Goal: Check status: Check status

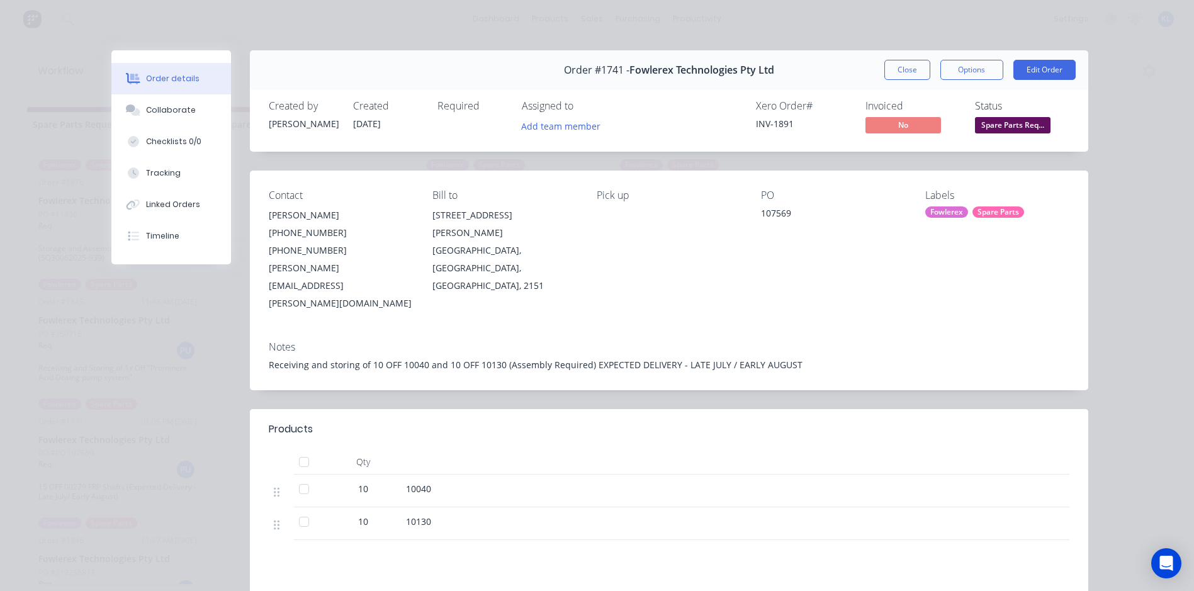
scroll to position [245, 0]
click at [895, 65] on button "Close" at bounding box center [907, 70] width 46 height 20
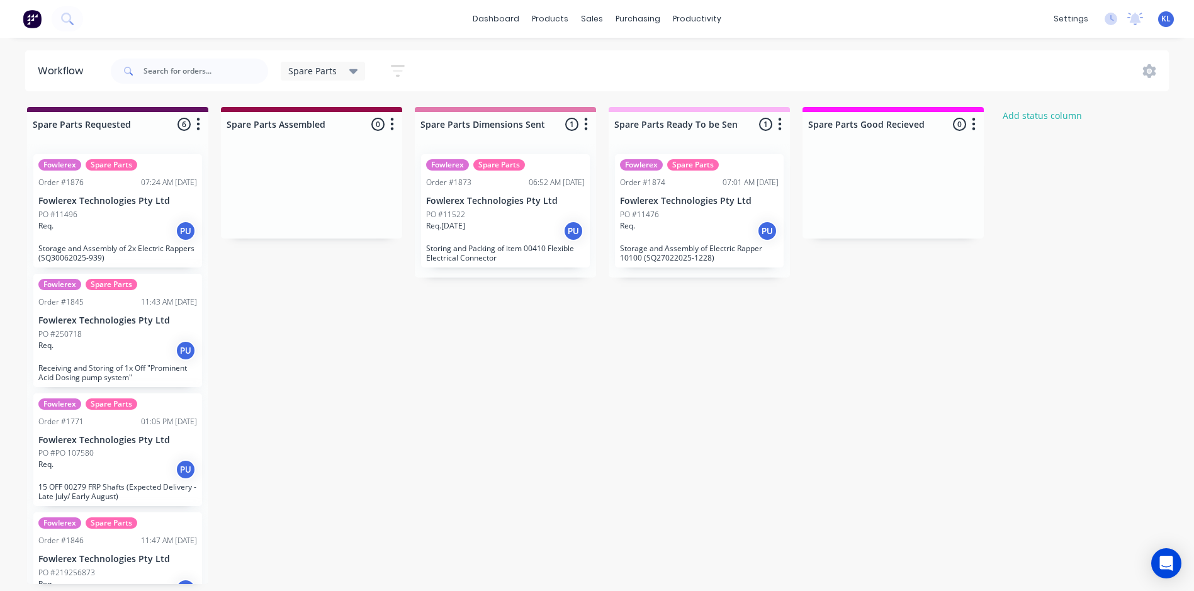
scroll to position [0, 0]
click at [125, 232] on div "Req. PU" at bounding box center [117, 230] width 159 height 21
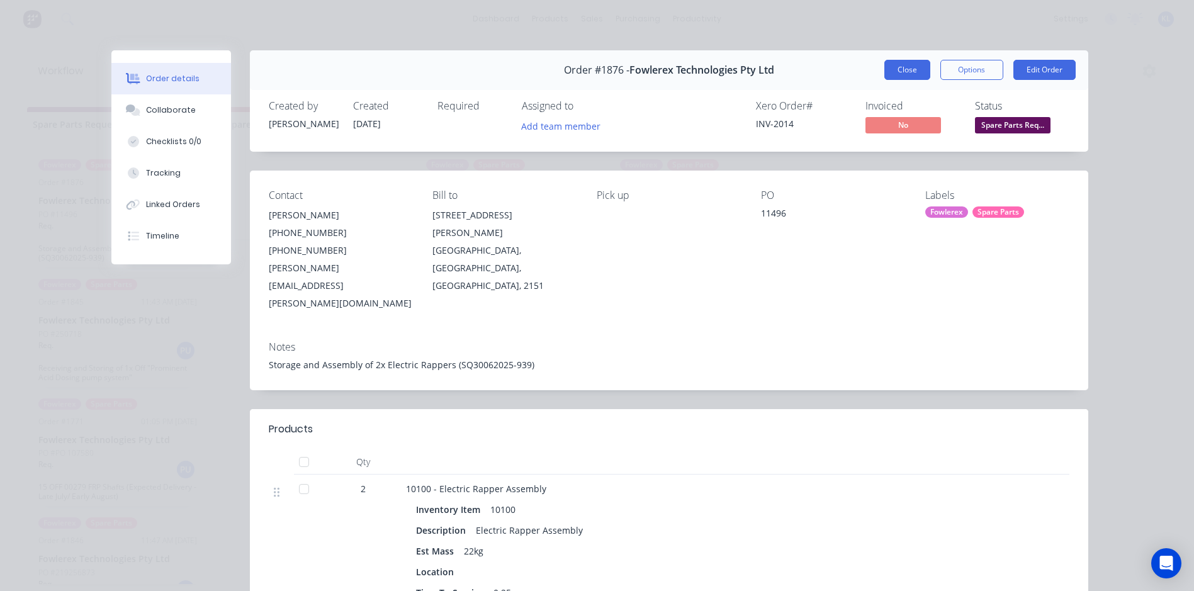
click at [903, 62] on button "Close" at bounding box center [907, 70] width 46 height 20
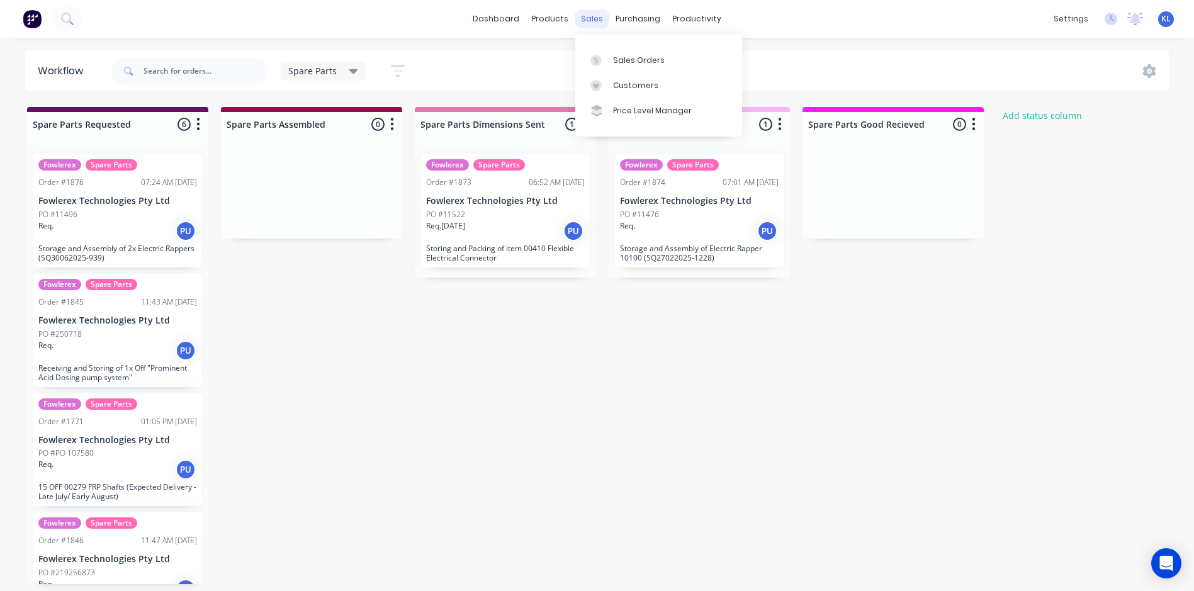
click at [601, 18] on div "sales" at bounding box center [592, 18] width 35 height 19
click at [163, 72] on input "text" at bounding box center [206, 71] width 125 height 25
type input "107632"
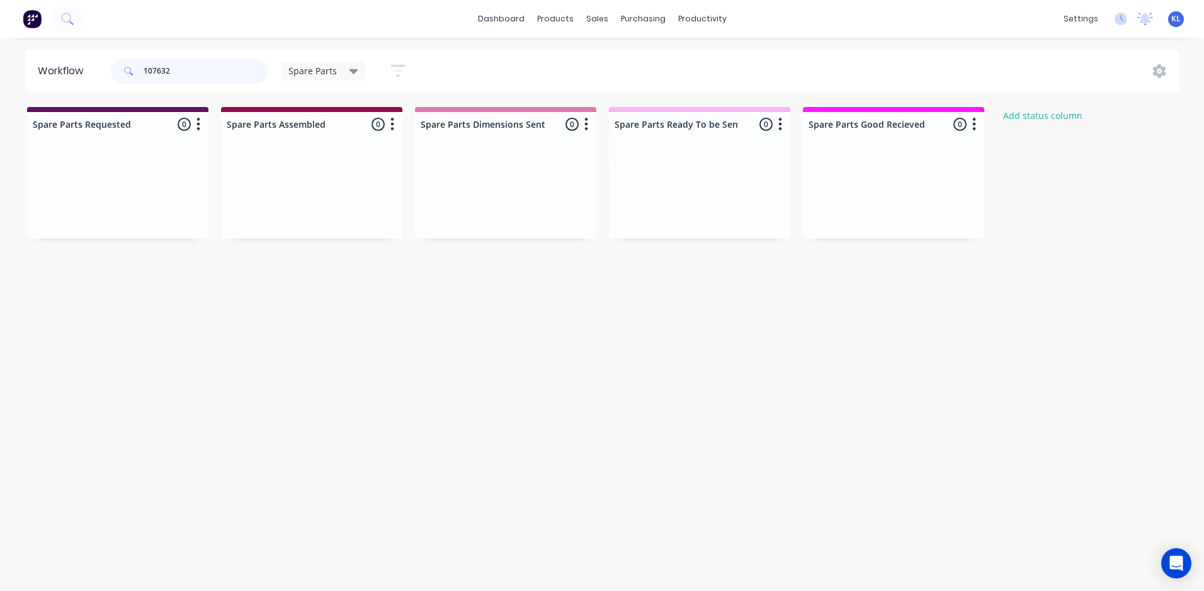
drag, startPoint x: 198, startPoint y: 67, endPoint x: 1, endPoint y: 87, distance: 198.1
click at [1, 87] on div "Workflow 107632 Spare Parts Save new view None (Default) edit All edit Producti…" at bounding box center [602, 70] width 1204 height 41
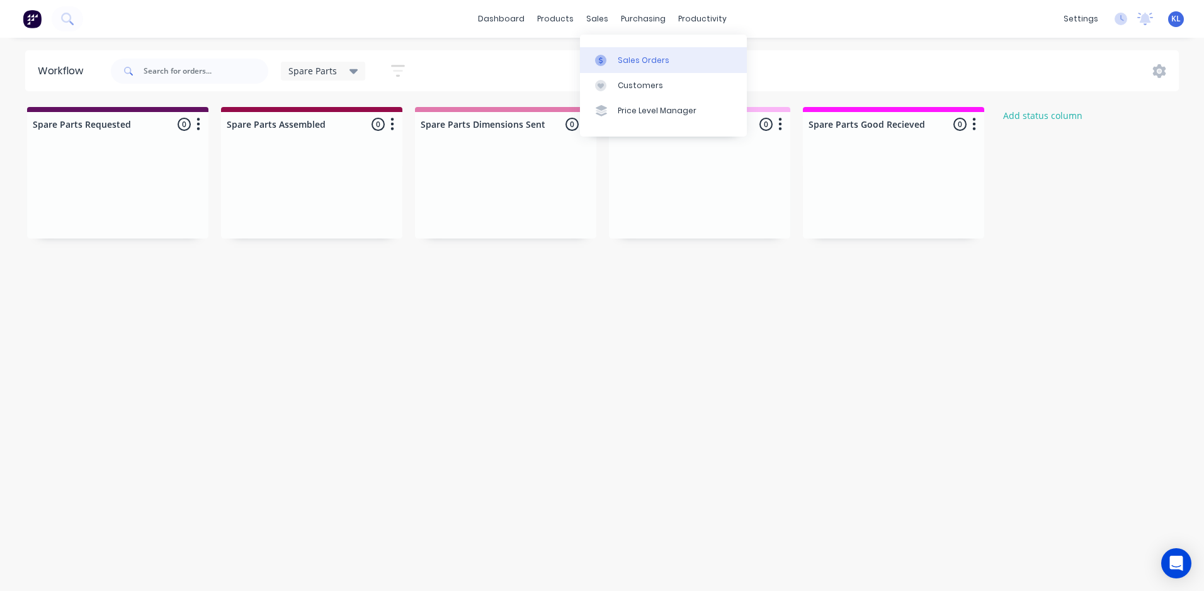
click at [631, 58] on div "Sales Orders" at bounding box center [644, 60] width 52 height 11
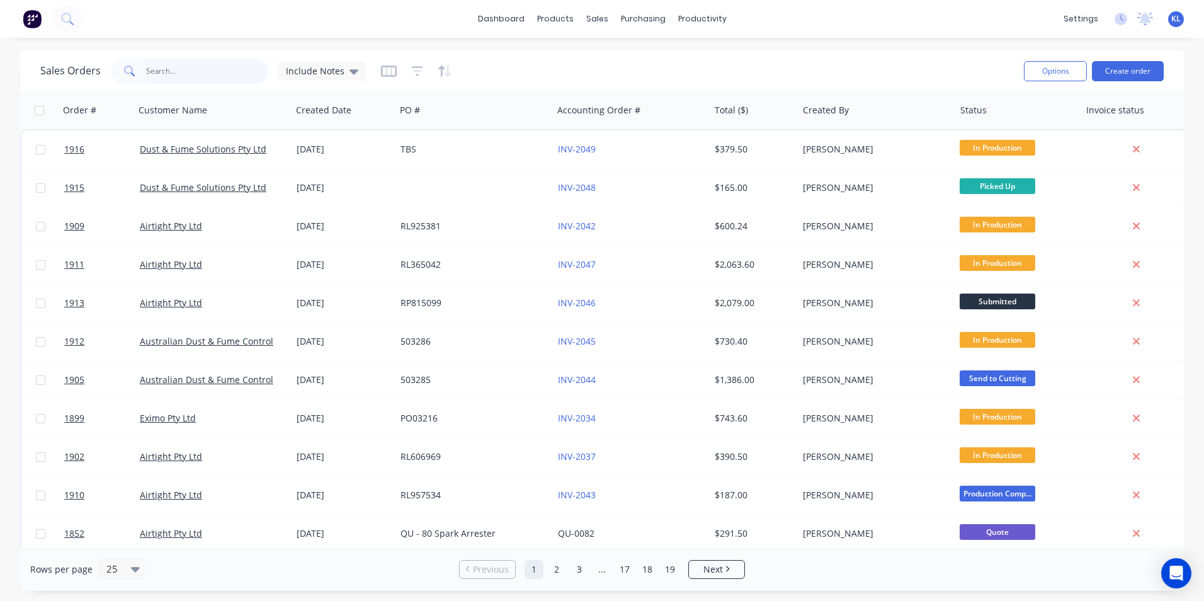
click at [156, 79] on input "text" at bounding box center [207, 71] width 123 height 25
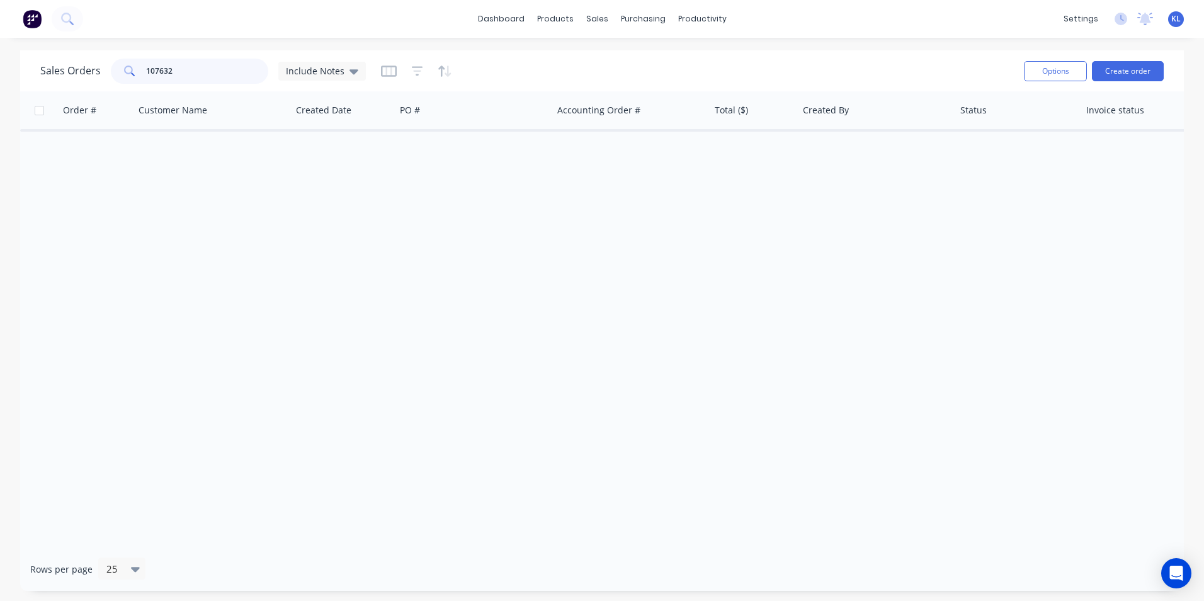
type input "107632"
click at [189, 70] on input "107632" at bounding box center [207, 71] width 123 height 25
click at [184, 73] on input "107632" at bounding box center [207, 71] width 123 height 25
click at [1176, 31] on div "dashboard products sales purchasing productivity dashboard products Product Cat…" at bounding box center [602, 19] width 1204 height 38
click at [712, 16] on div "productivity" at bounding box center [702, 18] width 61 height 19
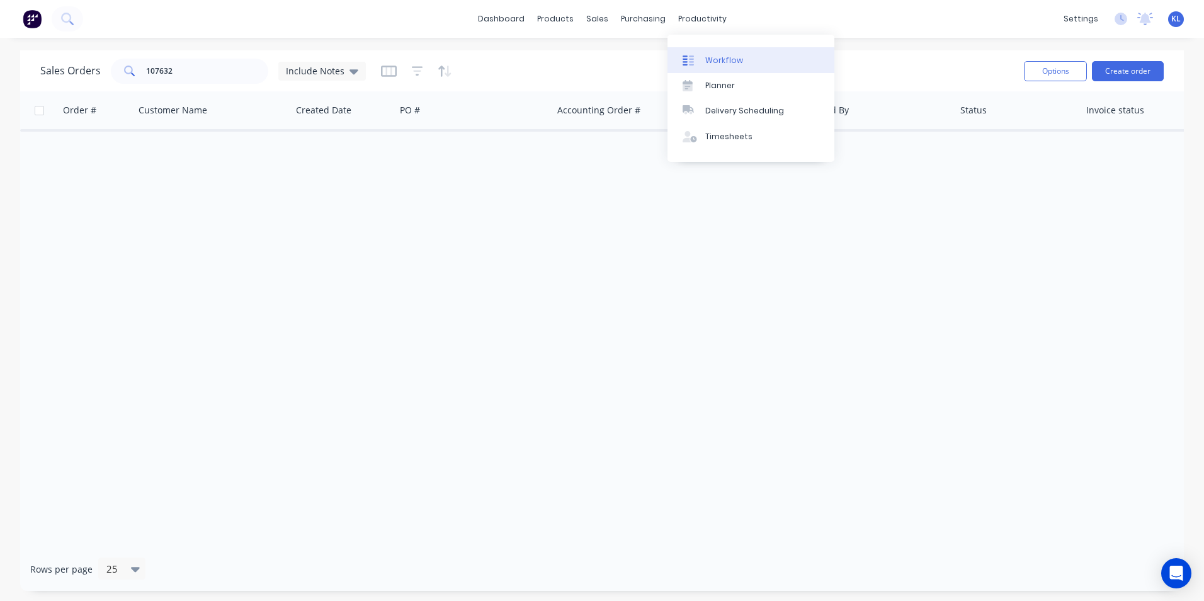
click at [720, 55] on div "Workflow" at bounding box center [724, 60] width 38 height 11
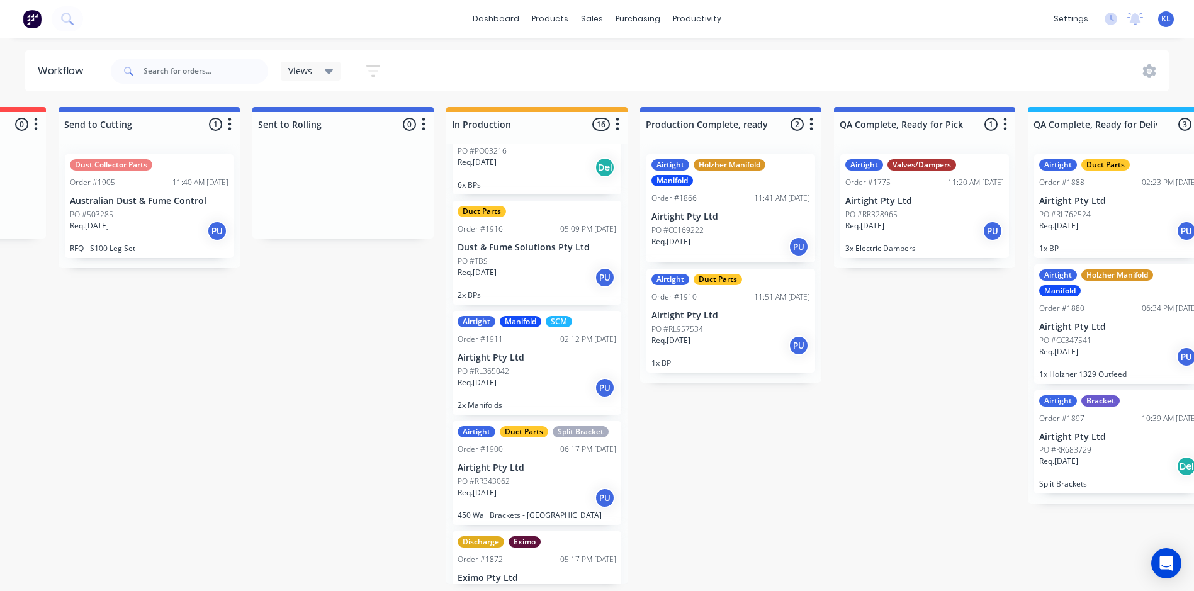
scroll to position [1007, 0]
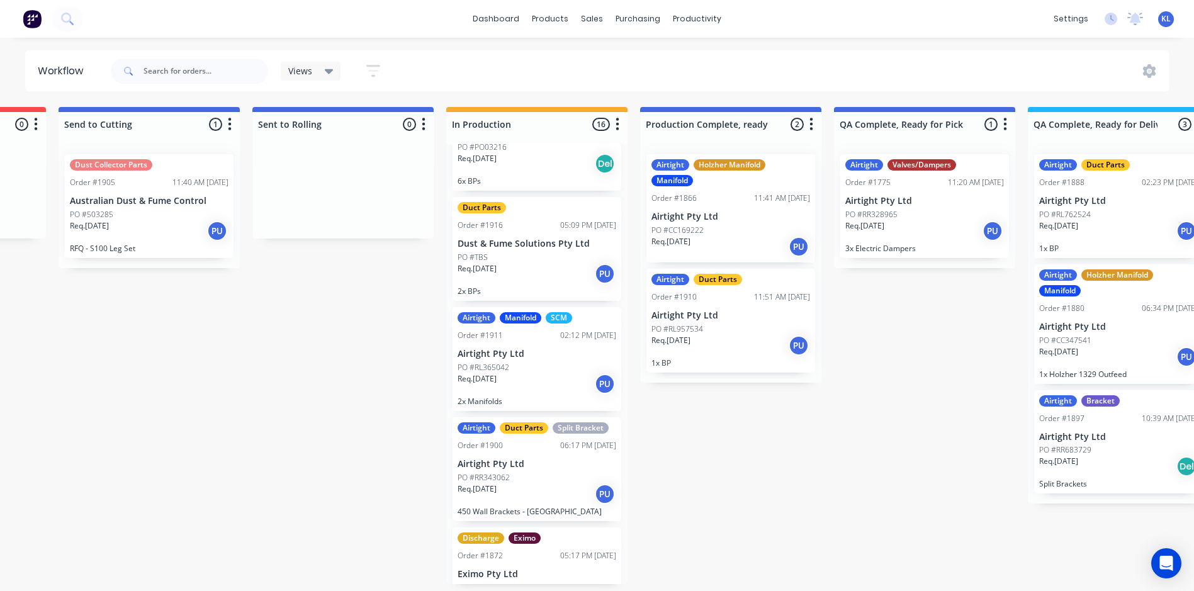
click at [576, 274] on div "Req. [DATE] PU" at bounding box center [537, 273] width 159 height 21
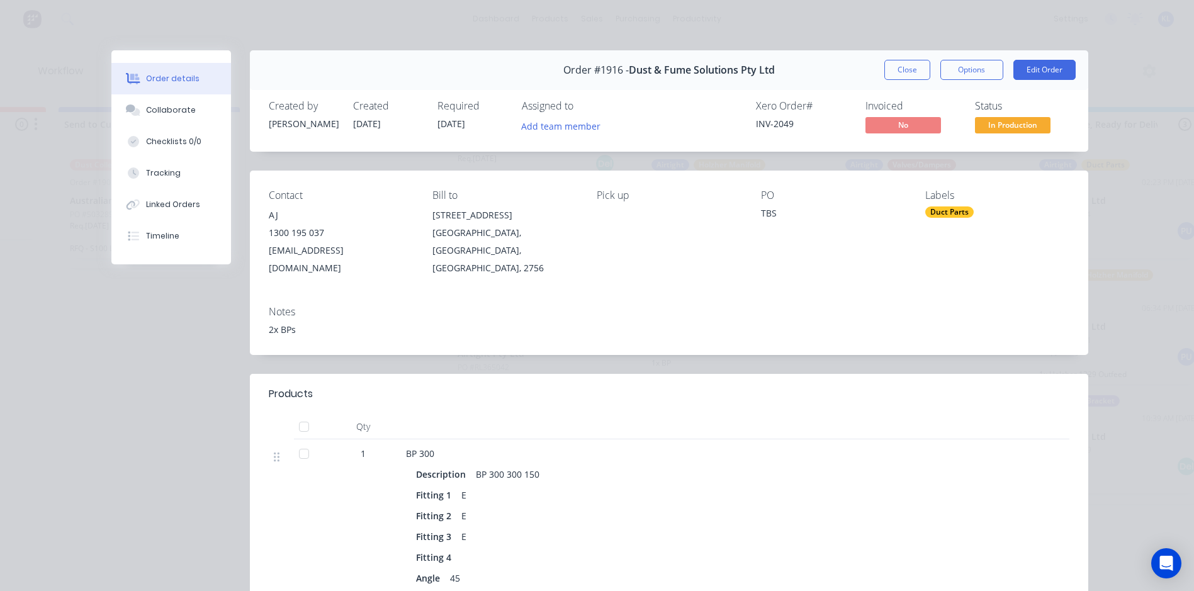
click at [1008, 128] on span "In Production" at bounding box center [1013, 125] width 76 height 16
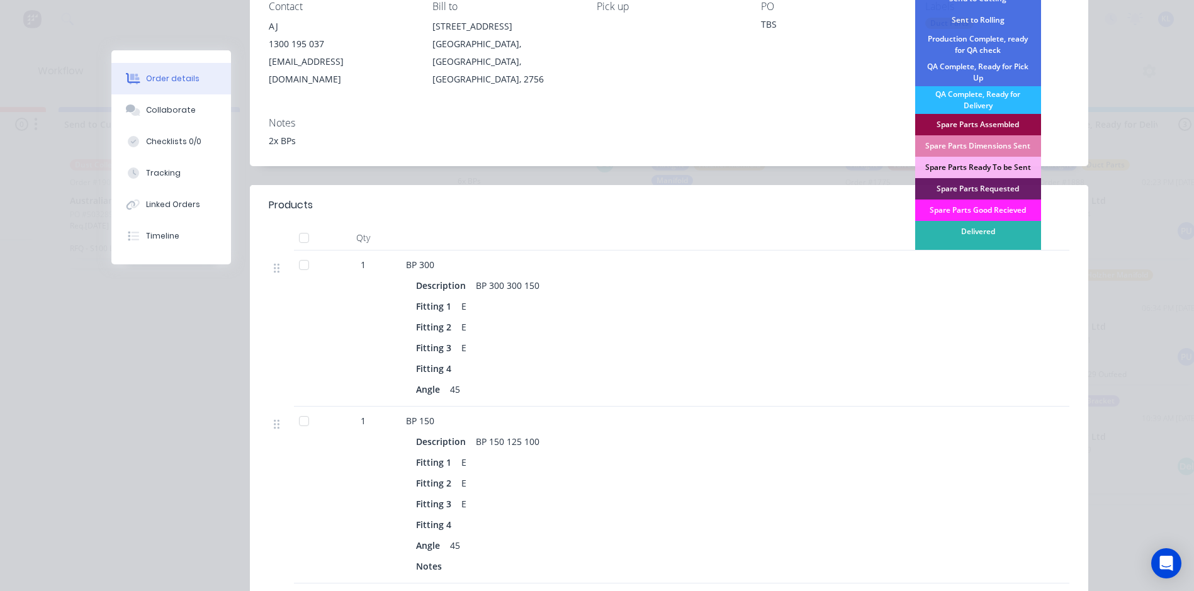
scroll to position [0, 0]
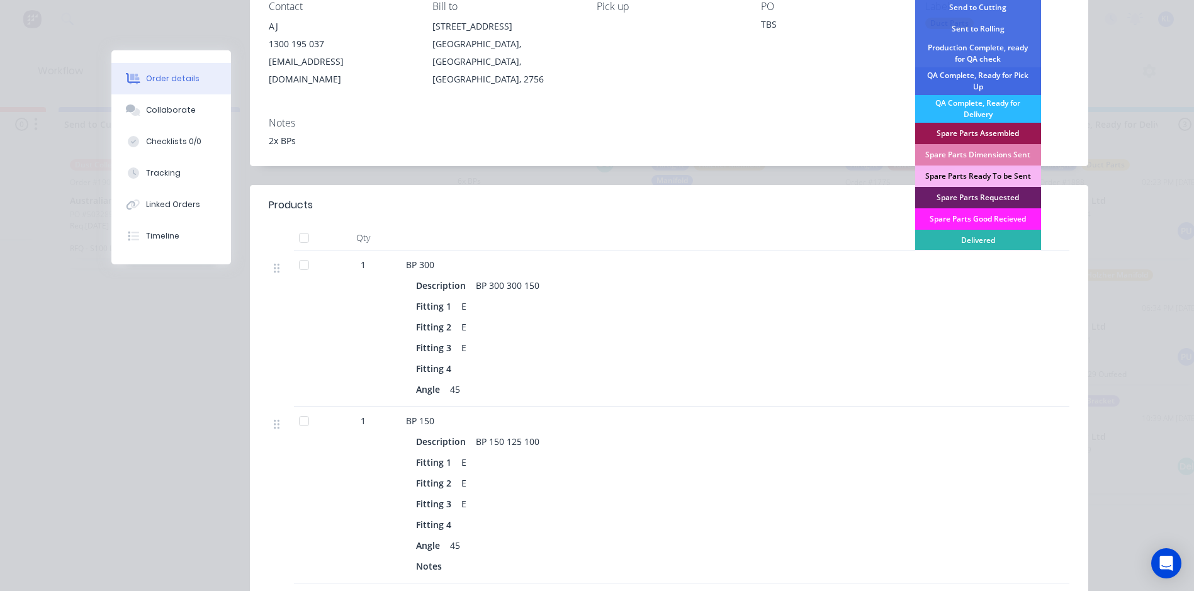
click at [1003, 84] on div "QA Complete, Ready for Pick Up" at bounding box center [978, 81] width 126 height 28
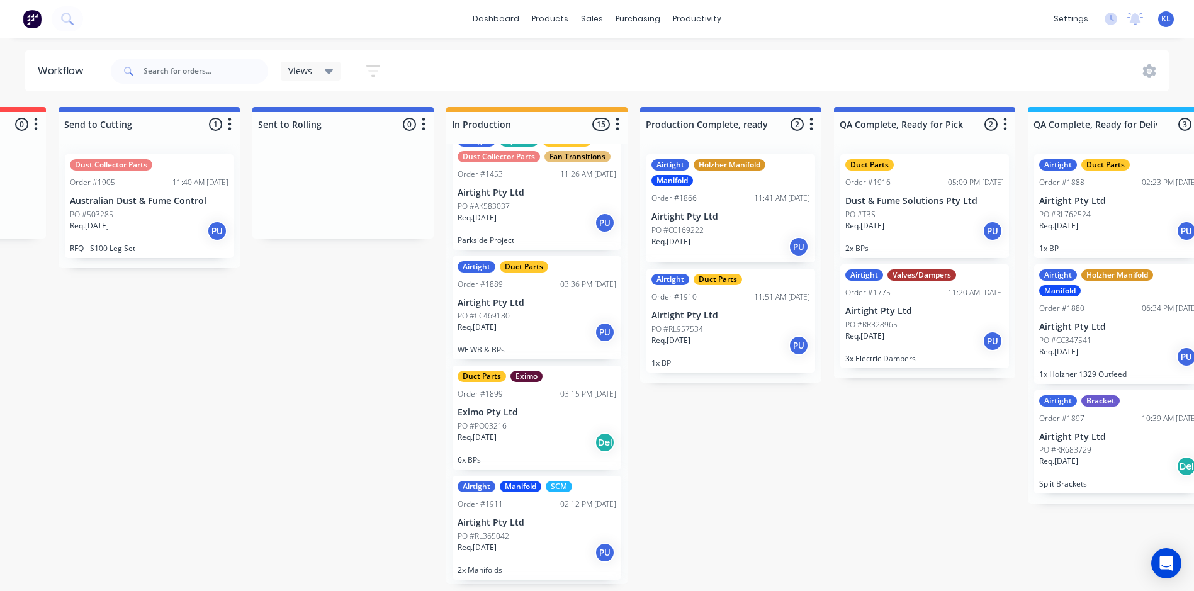
scroll to position [718, 0]
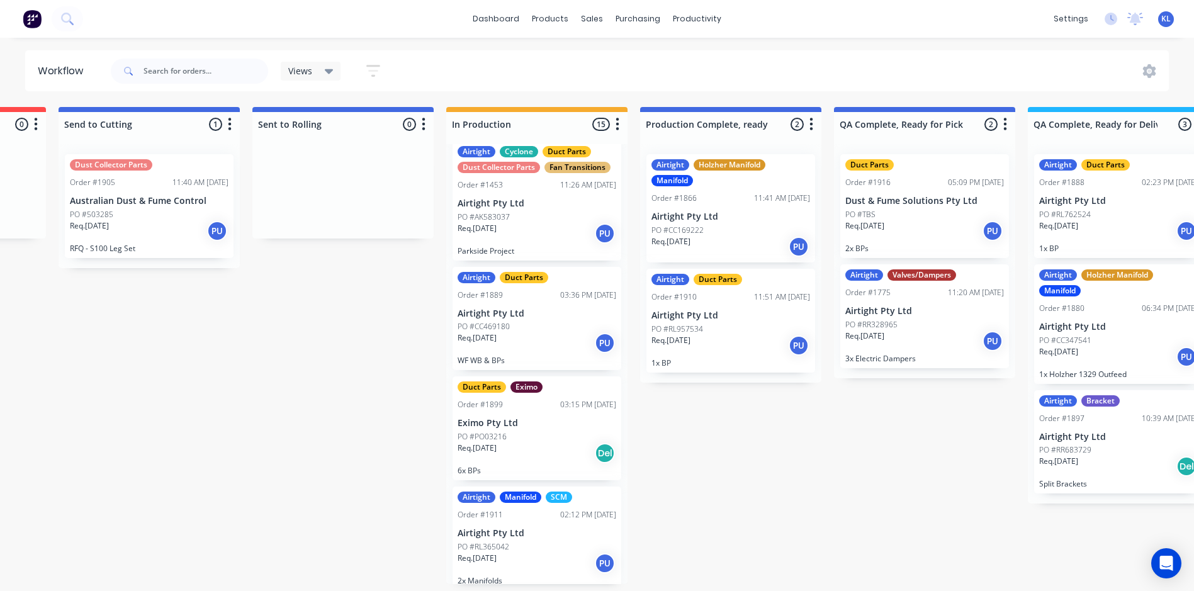
click at [549, 326] on div "PO #CC469180" at bounding box center [537, 326] width 159 height 11
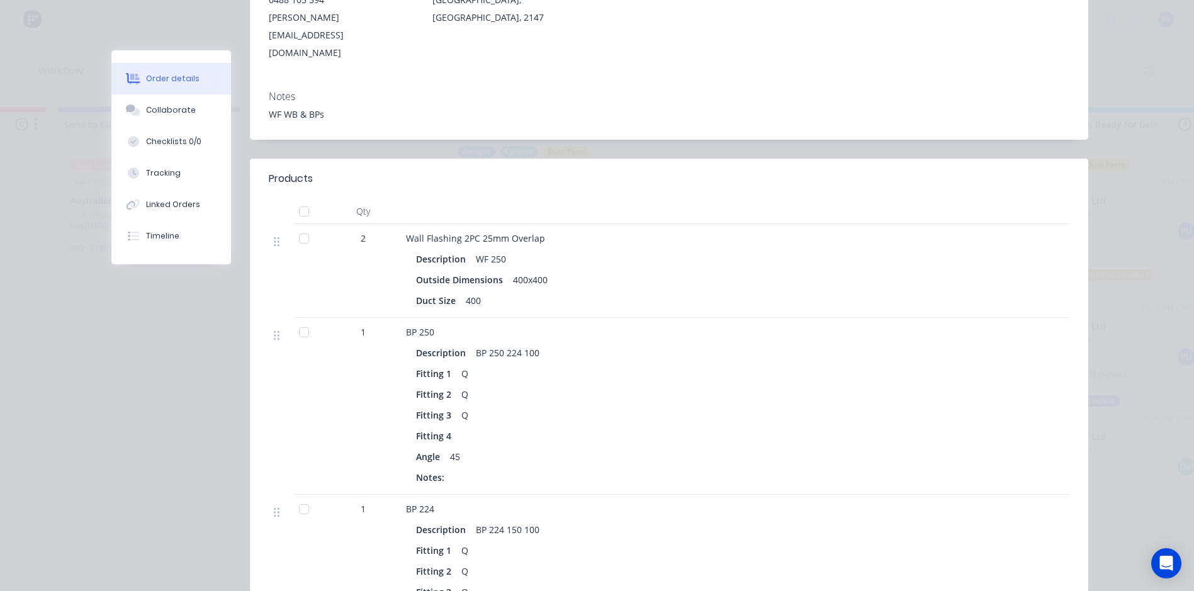
scroll to position [252, 0]
click at [153, 104] on button "Collaborate" at bounding box center [171, 109] width 120 height 31
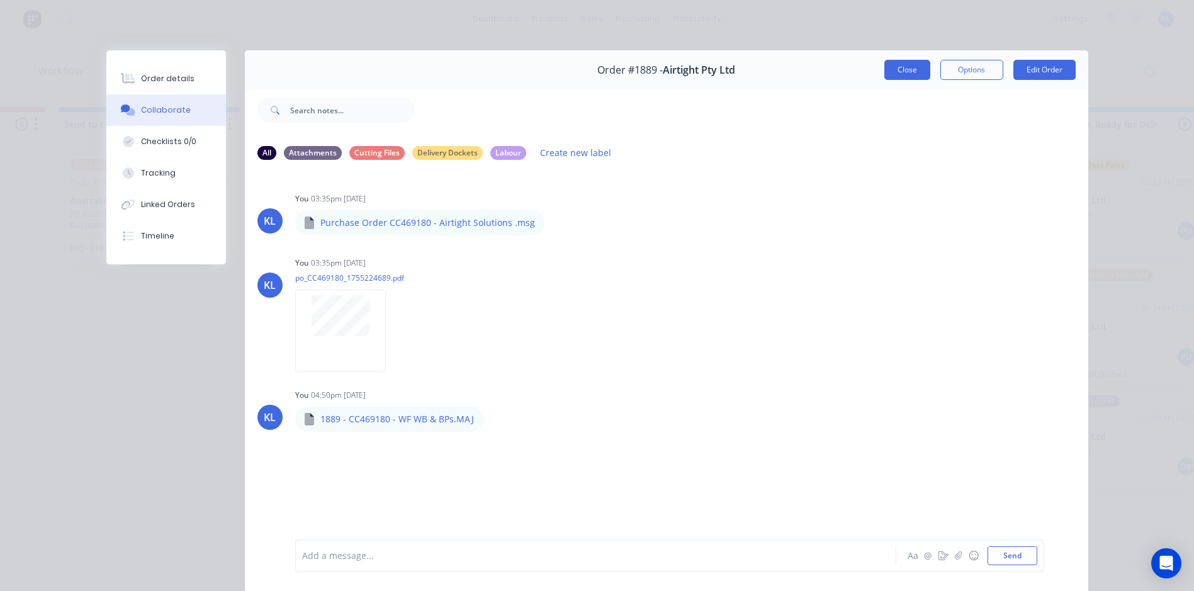
click at [910, 61] on button "Close" at bounding box center [907, 70] width 46 height 20
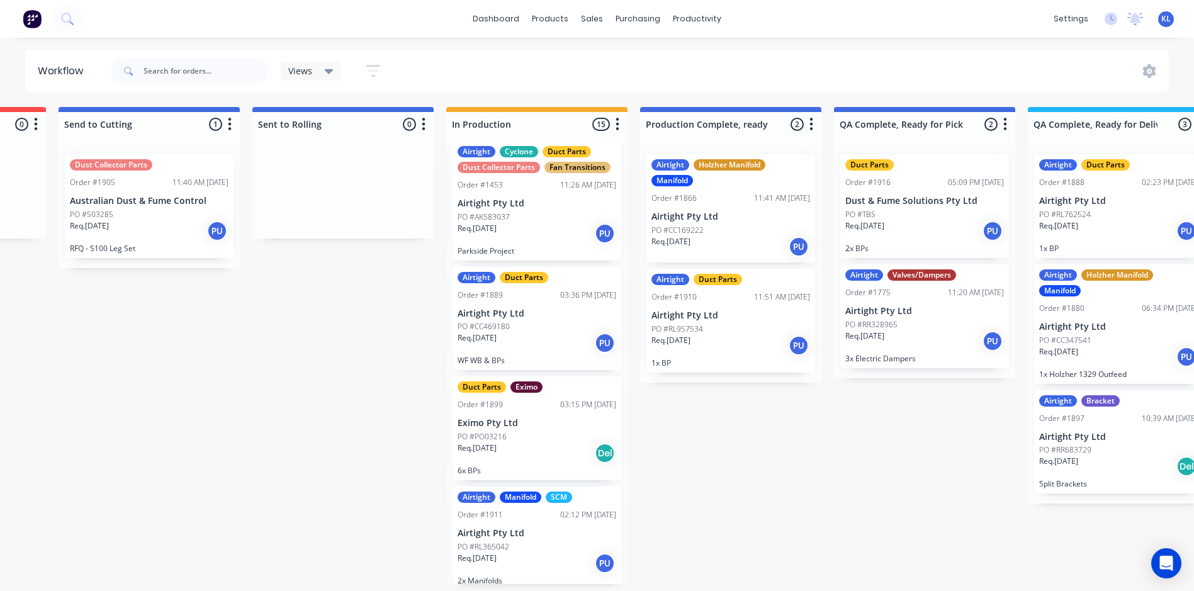
scroll to position [3, 356]
click at [559, 450] on div "Req. [DATE] Del" at bounding box center [537, 453] width 159 height 21
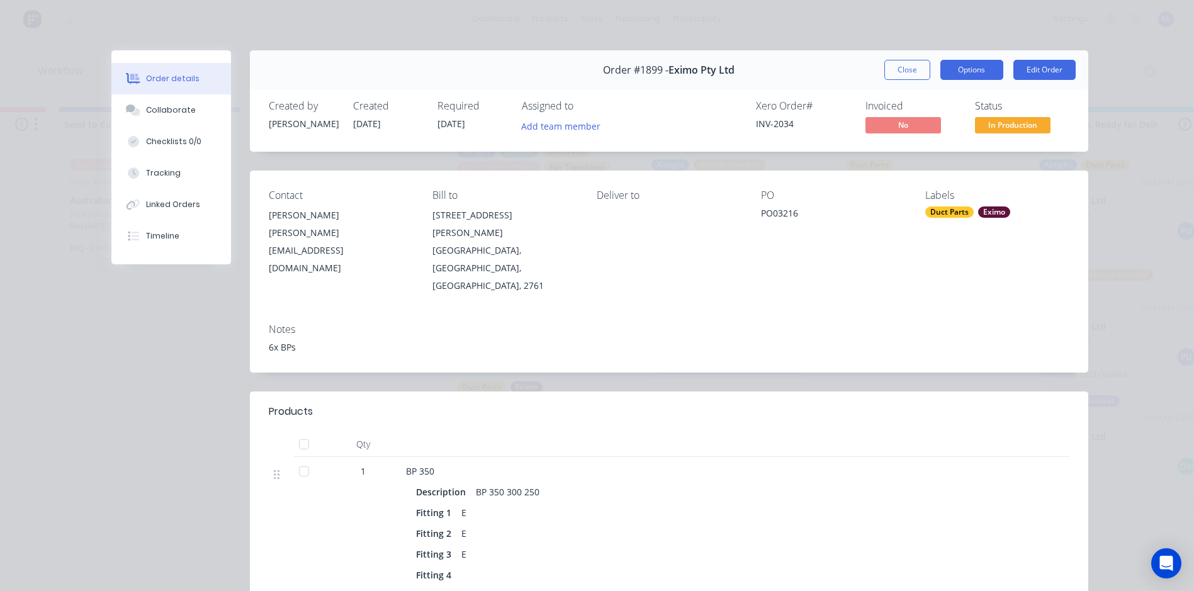
click at [987, 71] on button "Options" at bounding box center [971, 70] width 63 height 20
click at [1025, 120] on span "In Production" at bounding box center [1013, 125] width 76 height 16
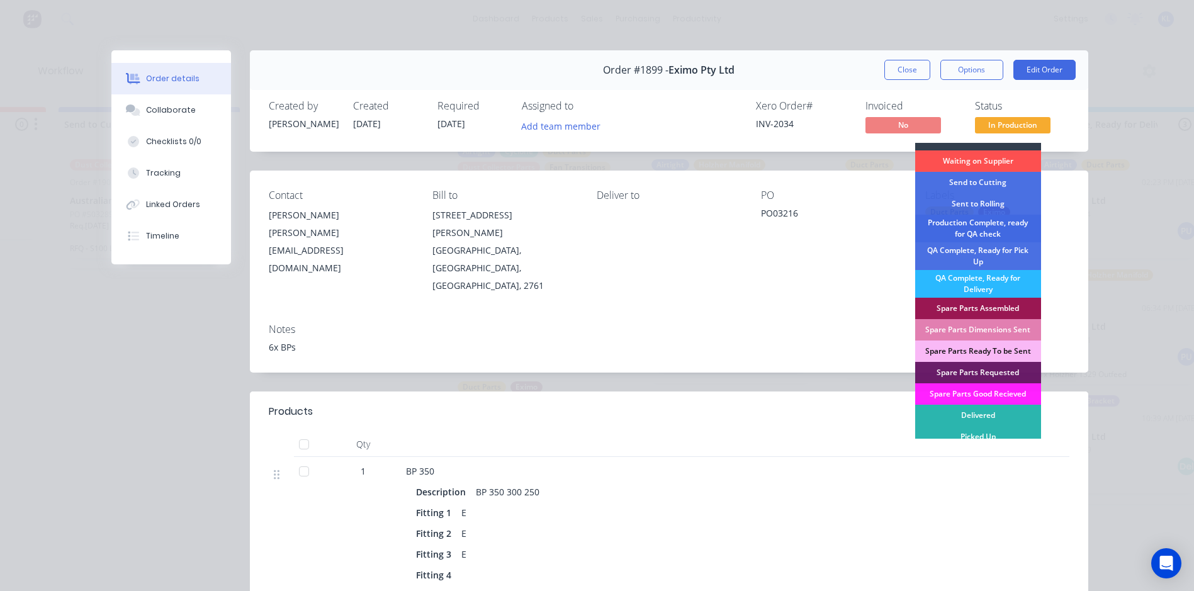
scroll to position [18, 0]
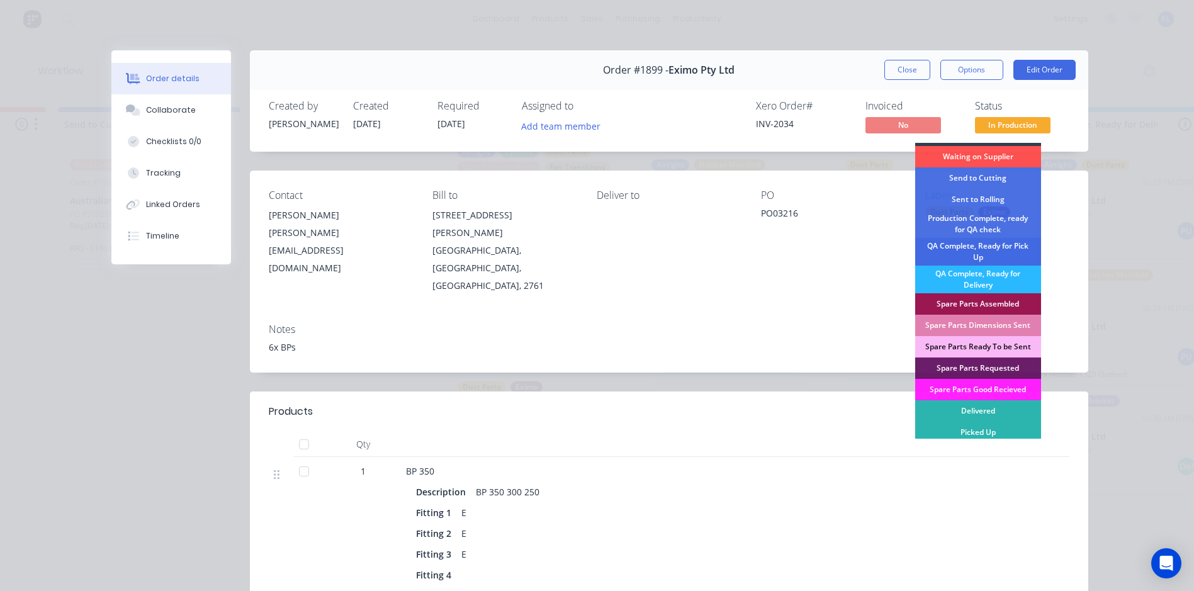
click at [998, 253] on div "QA Complete, Ready for Pick Up" at bounding box center [978, 252] width 126 height 28
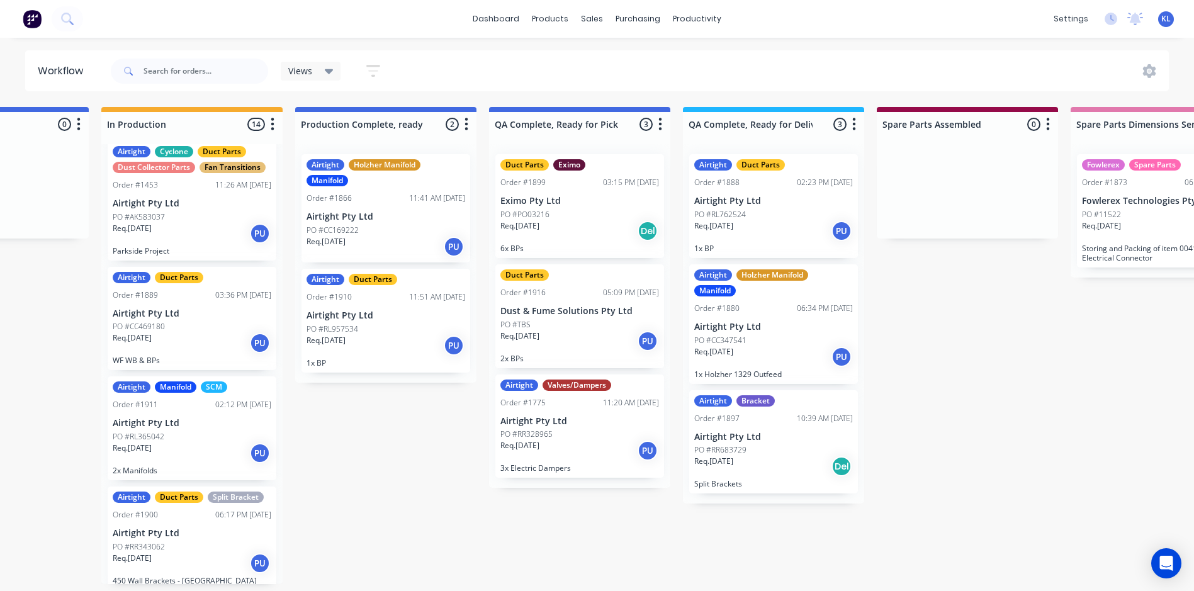
scroll to position [3, 715]
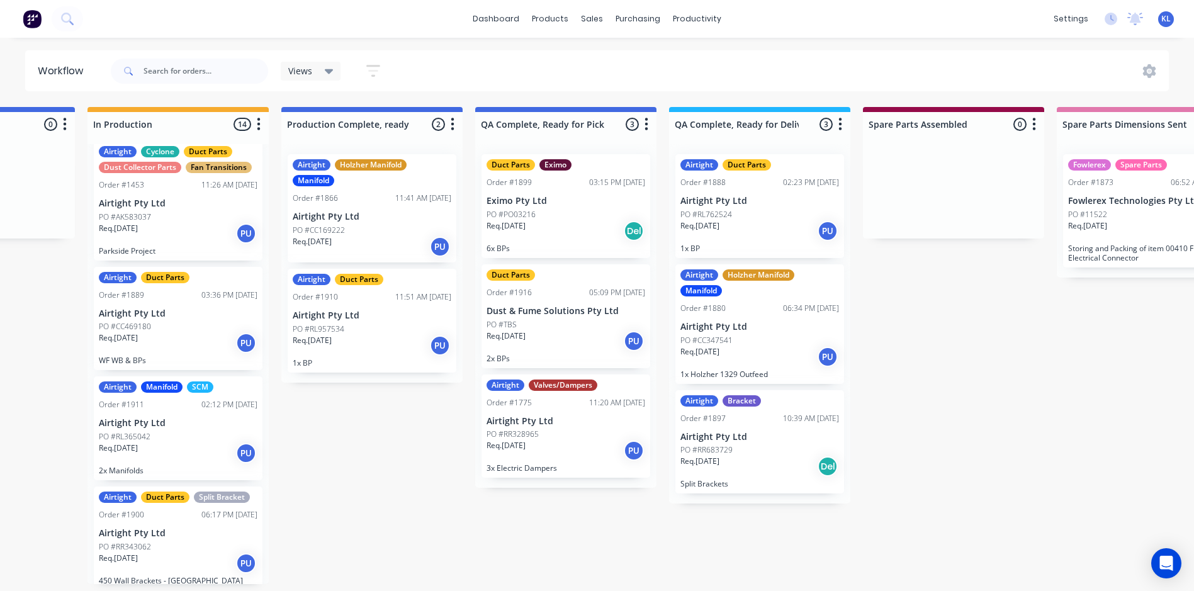
click at [738, 225] on div "Req. [DATE] PU" at bounding box center [759, 230] width 159 height 21
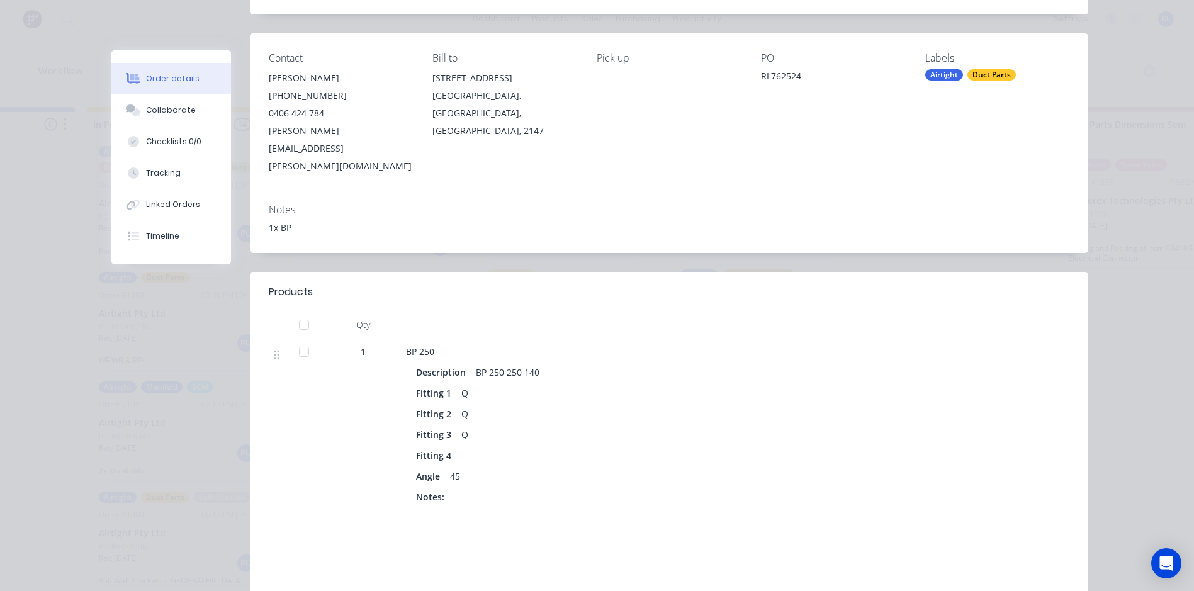
scroll to position [0, 0]
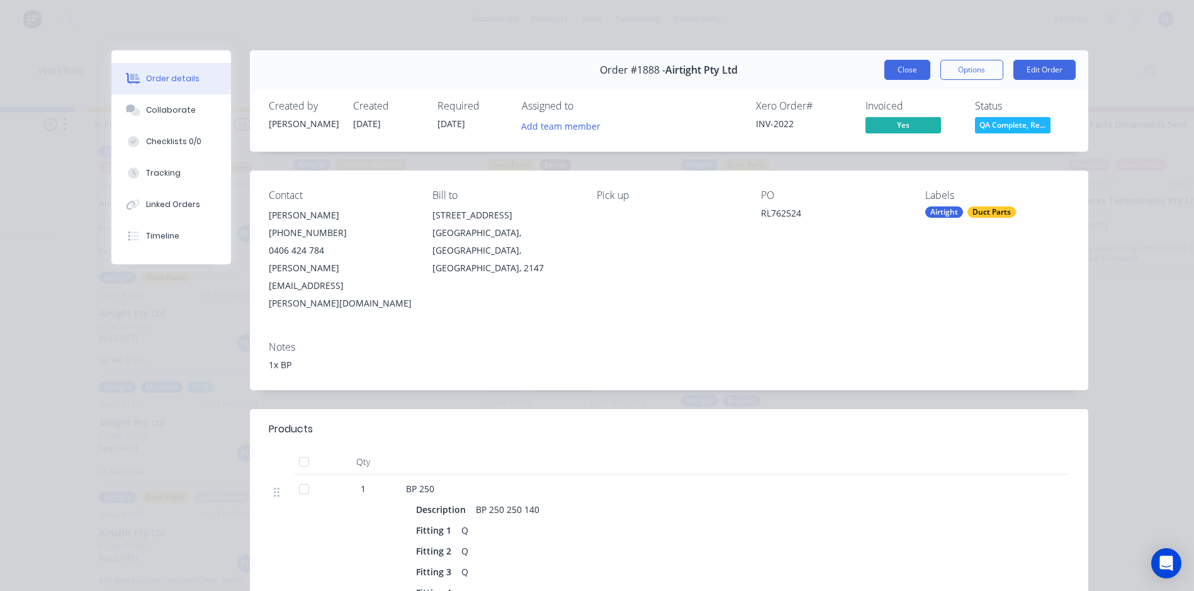
click at [906, 62] on button "Close" at bounding box center [907, 70] width 46 height 20
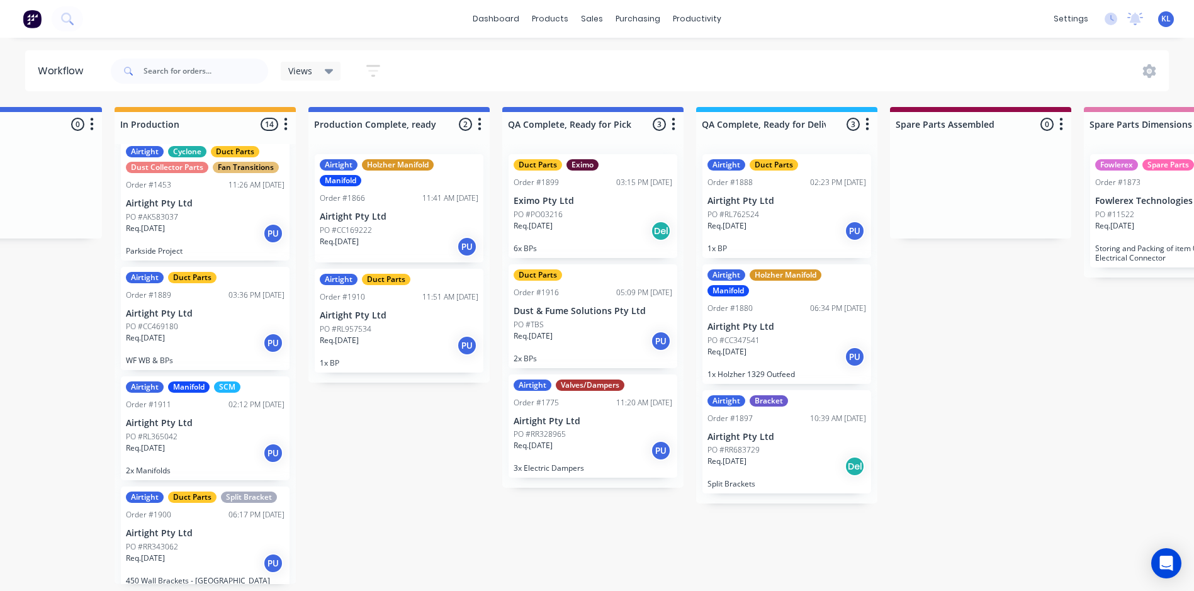
scroll to position [3, 573]
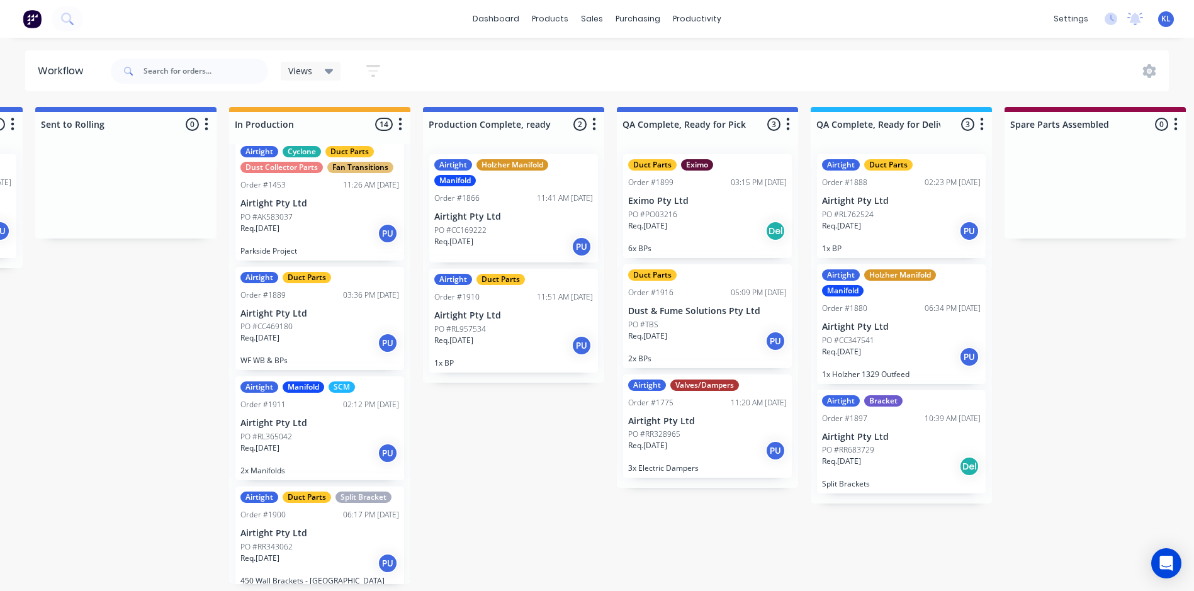
click at [691, 227] on div "Req. [DATE] Del" at bounding box center [707, 230] width 159 height 21
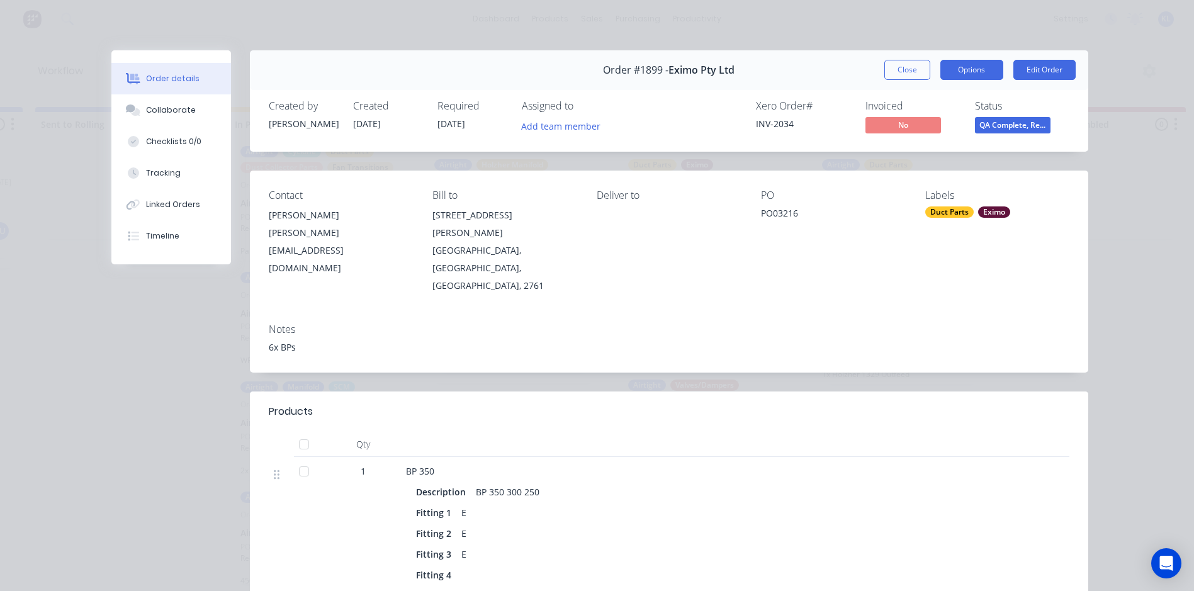
click at [970, 64] on button "Options" at bounding box center [971, 70] width 63 height 20
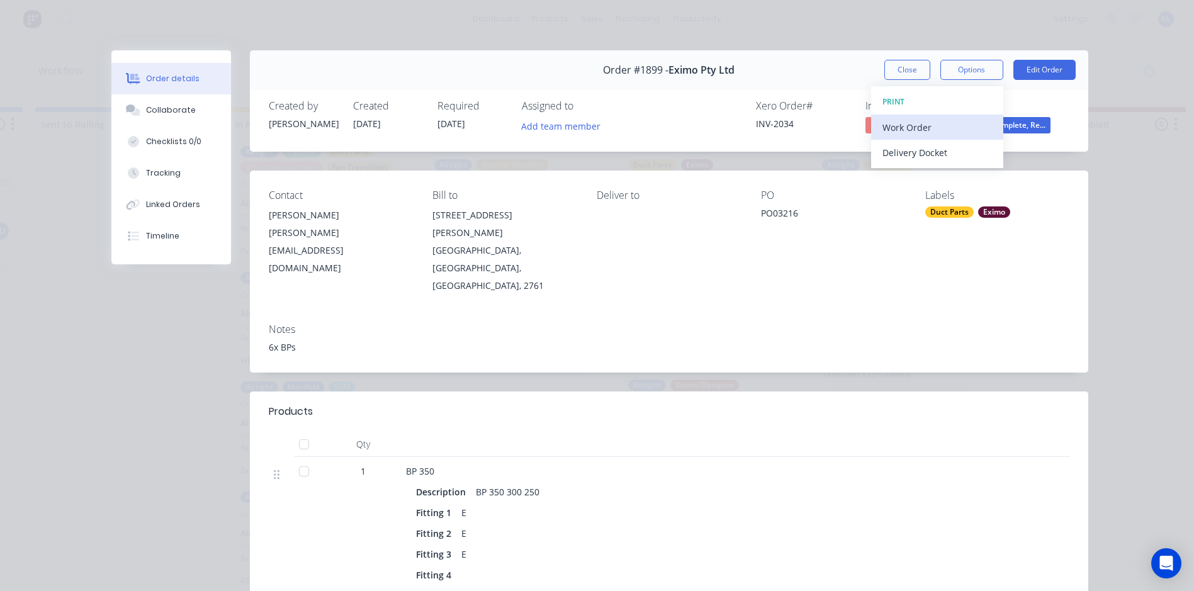
click at [922, 120] on div "Work Order" at bounding box center [938, 127] width 110 height 18
click at [895, 113] on button "WORK ORDER" at bounding box center [937, 101] width 132 height 25
click at [898, 127] on div "Back" at bounding box center [938, 127] width 110 height 18
click at [915, 154] on div "Delivery Docket" at bounding box center [938, 153] width 110 height 18
click at [908, 160] on div "Standard" at bounding box center [938, 153] width 110 height 18
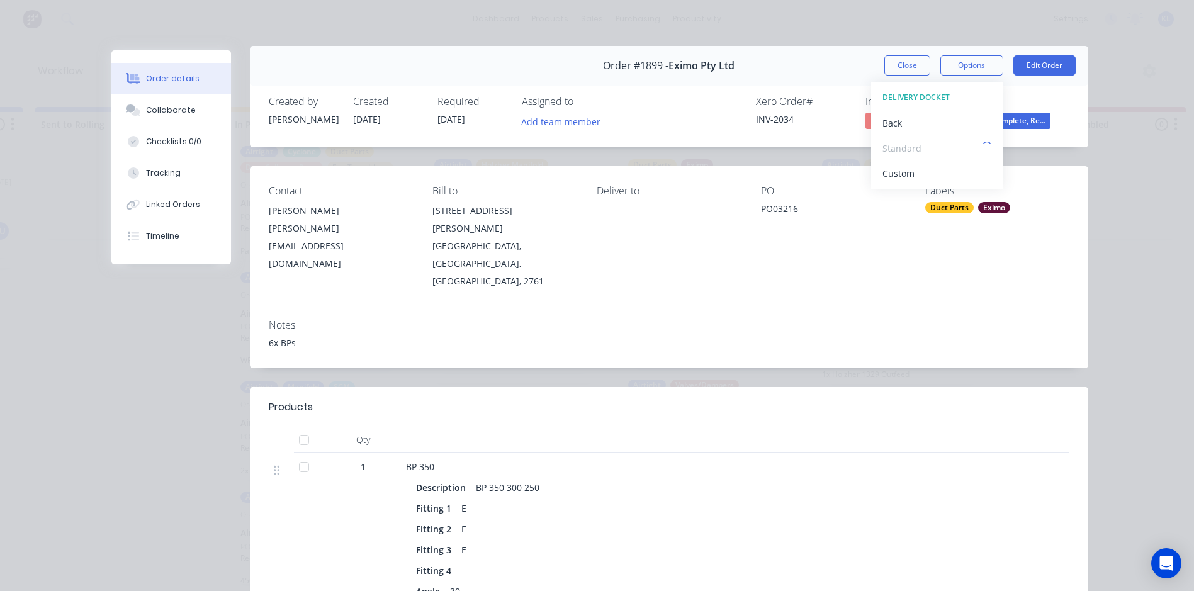
scroll to position [0, 0]
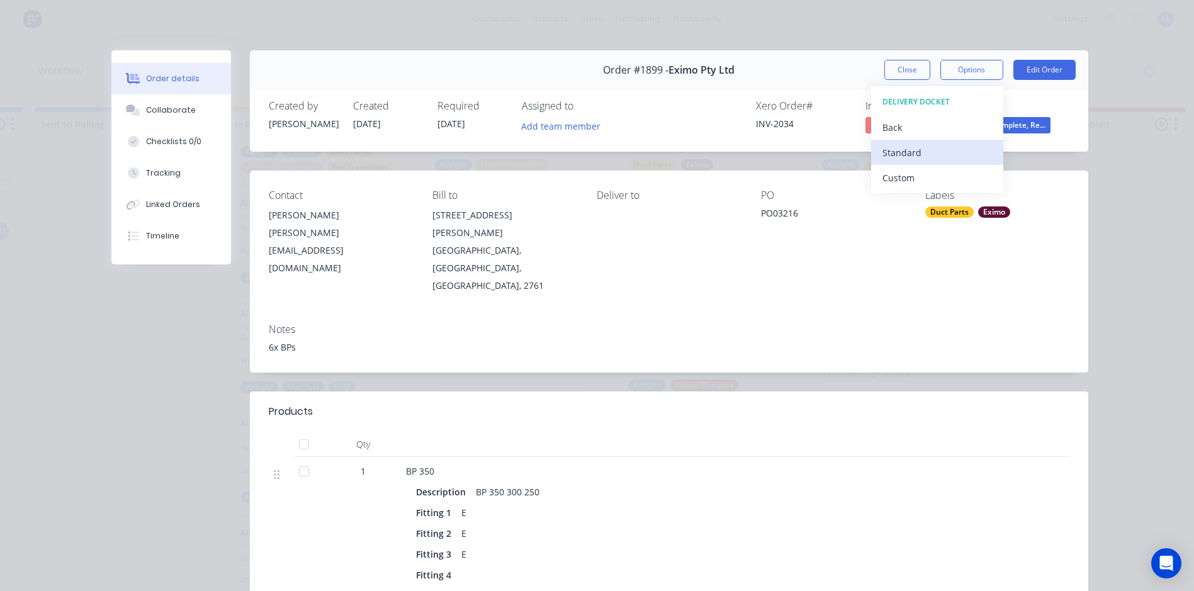
click at [939, 154] on div "Standard" at bounding box center [938, 153] width 110 height 18
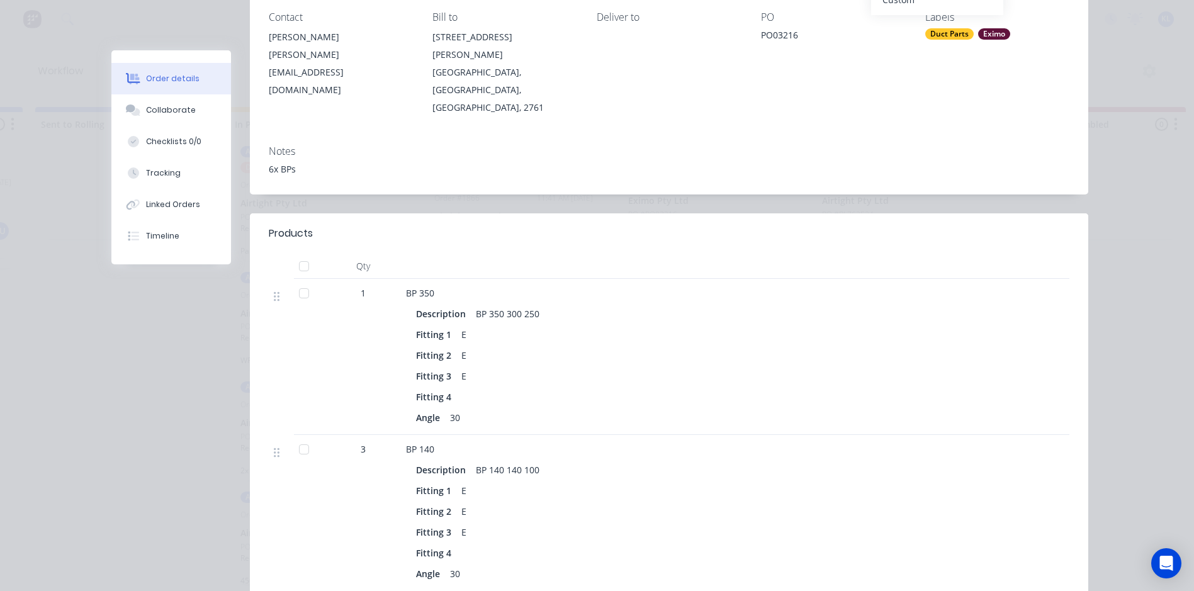
scroll to position [189, 0]
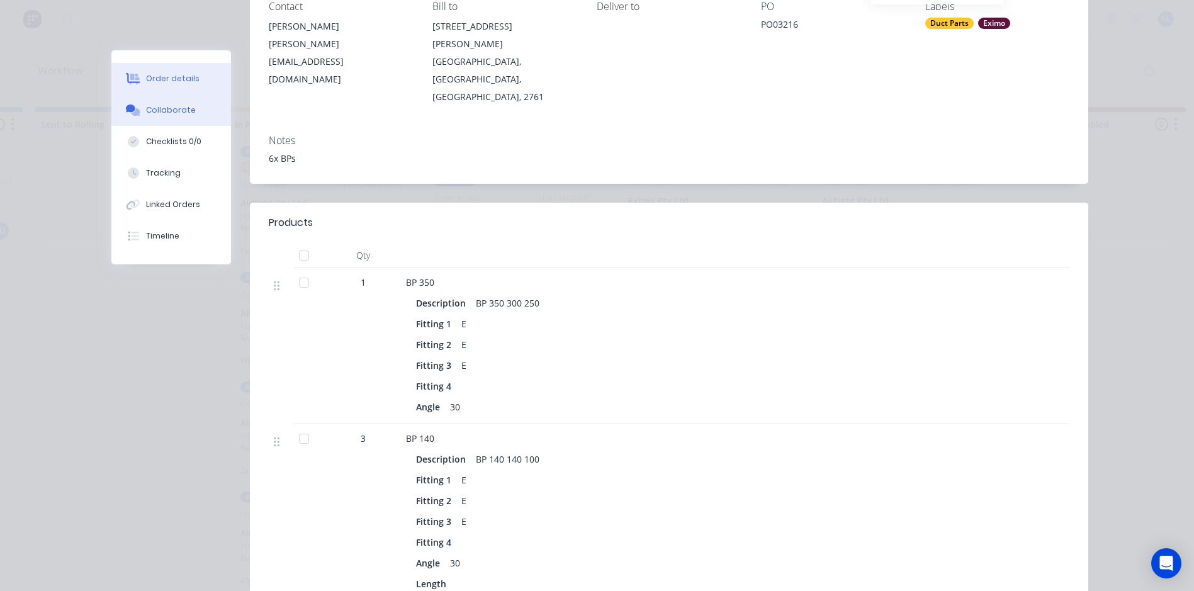
click at [204, 113] on button "Collaborate" at bounding box center [171, 109] width 120 height 31
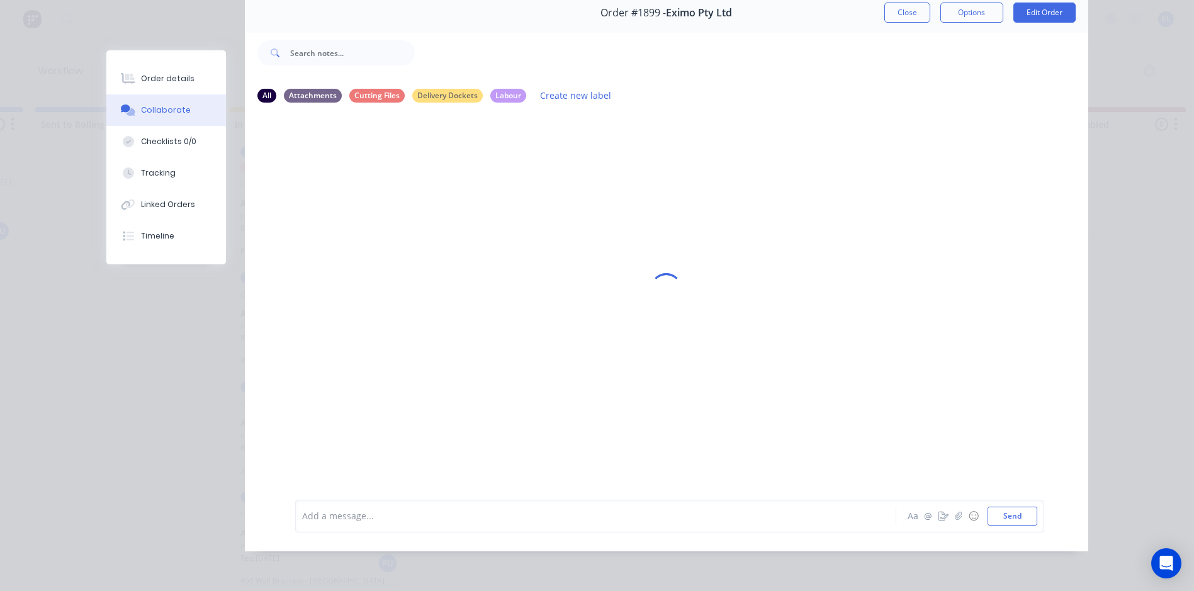
scroll to position [0, 0]
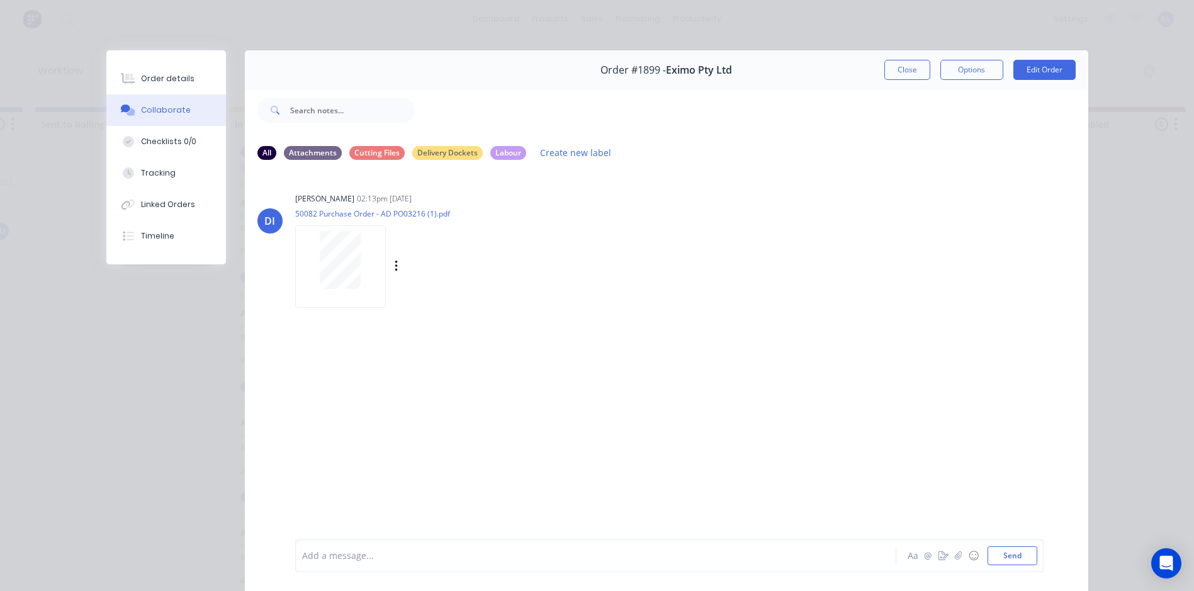
click at [368, 251] on div at bounding box center [340, 260] width 79 height 58
click at [174, 66] on button "Order details" at bounding box center [166, 78] width 120 height 31
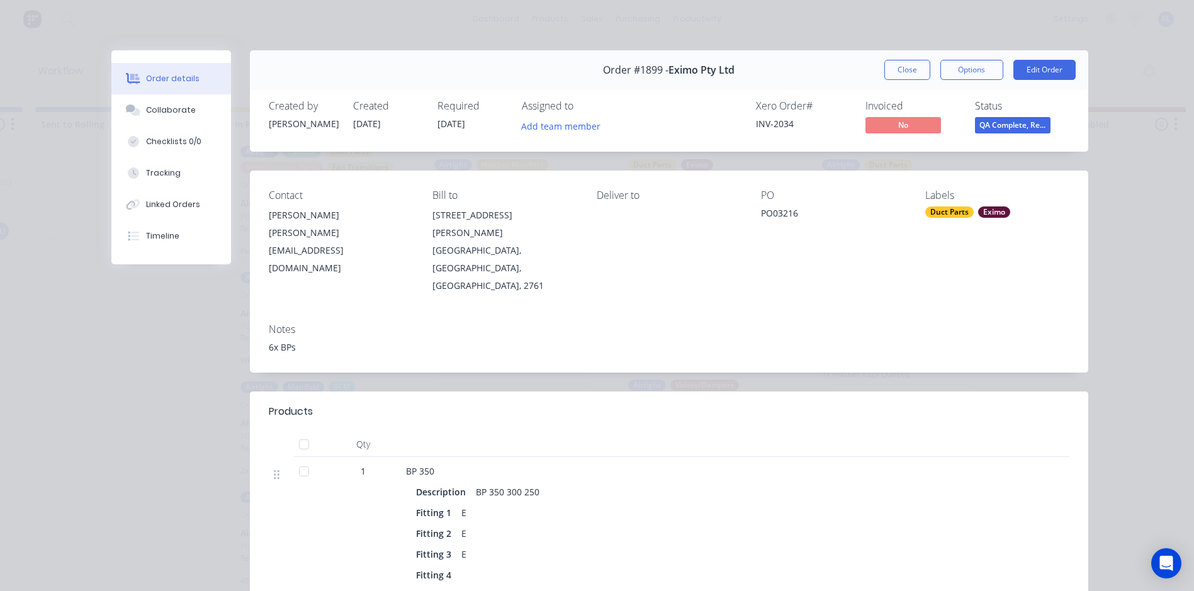
scroll to position [0, 573]
click at [900, 62] on button "Close" at bounding box center [907, 70] width 46 height 20
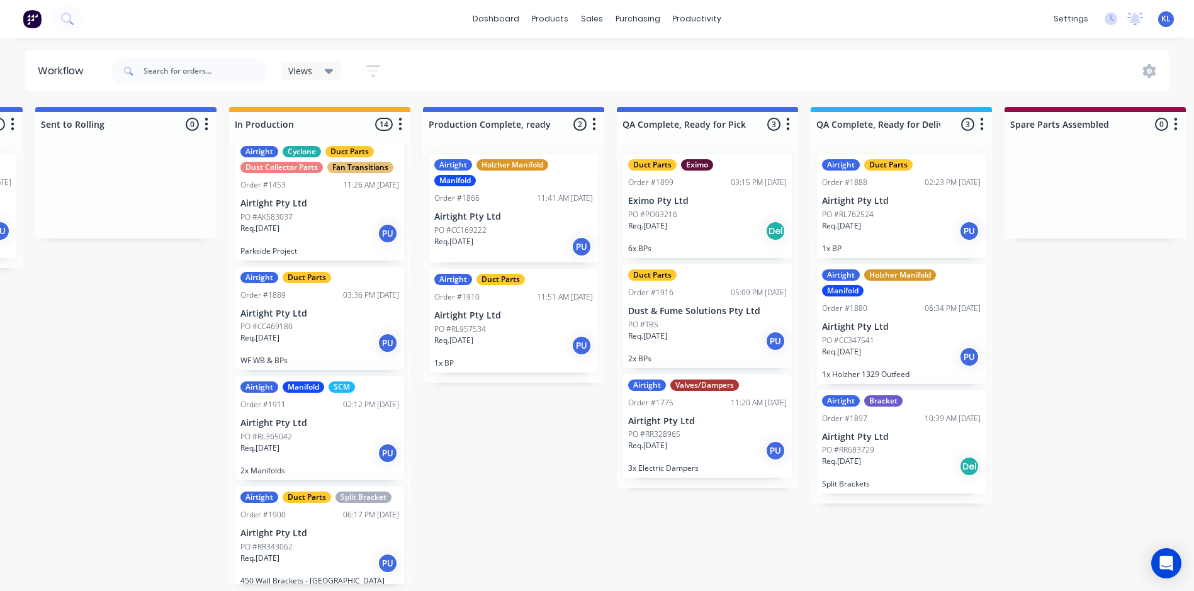
click at [312, 327] on div "PO #CC469180" at bounding box center [319, 326] width 159 height 11
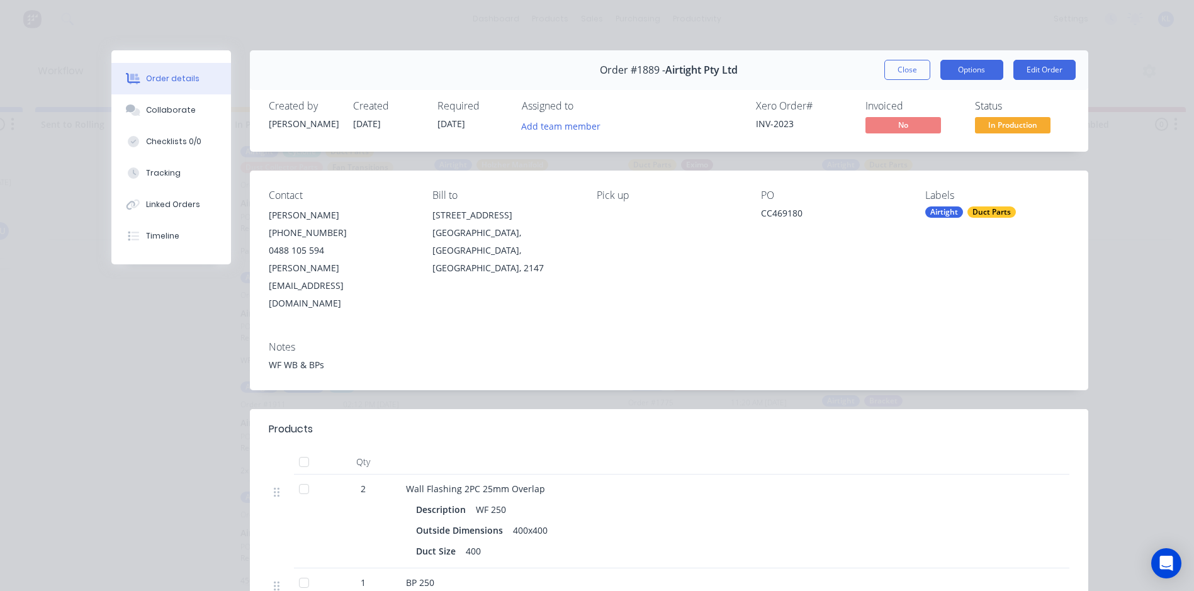
click at [945, 69] on button "Options" at bounding box center [971, 70] width 63 height 20
click at [125, 120] on button "Collaborate" at bounding box center [171, 109] width 120 height 31
